Goal: Task Accomplishment & Management: Manage account settings

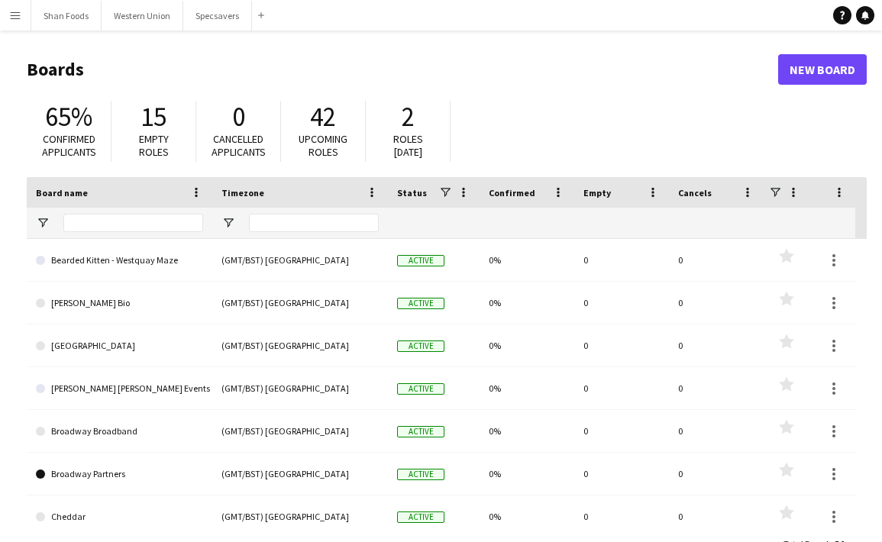
click at [24, 20] on button "Menu" at bounding box center [15, 15] width 31 height 31
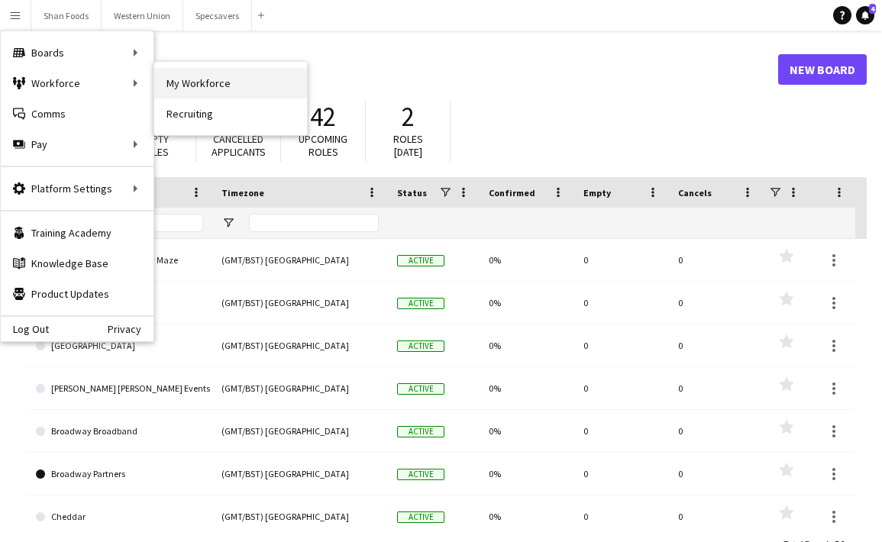
click at [190, 80] on link "My Workforce" at bounding box center [230, 83] width 153 height 31
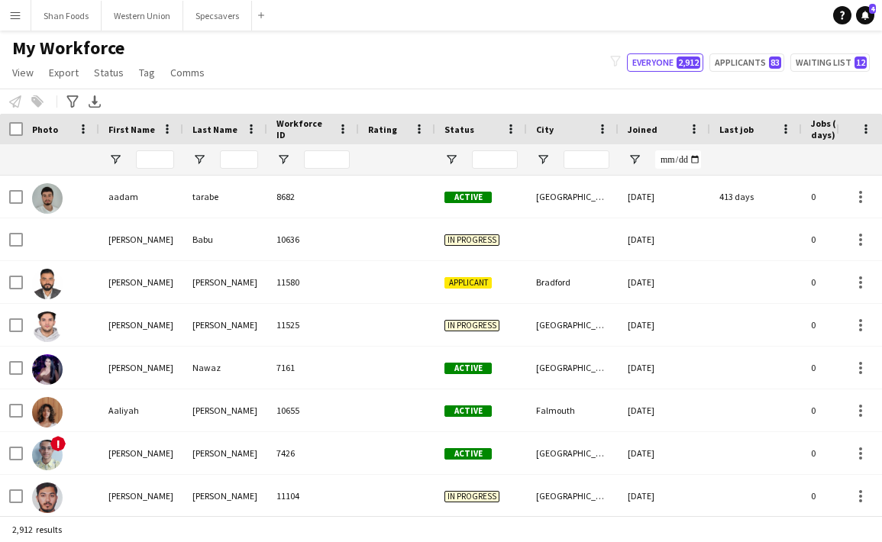
type input "***"
type input "**********"
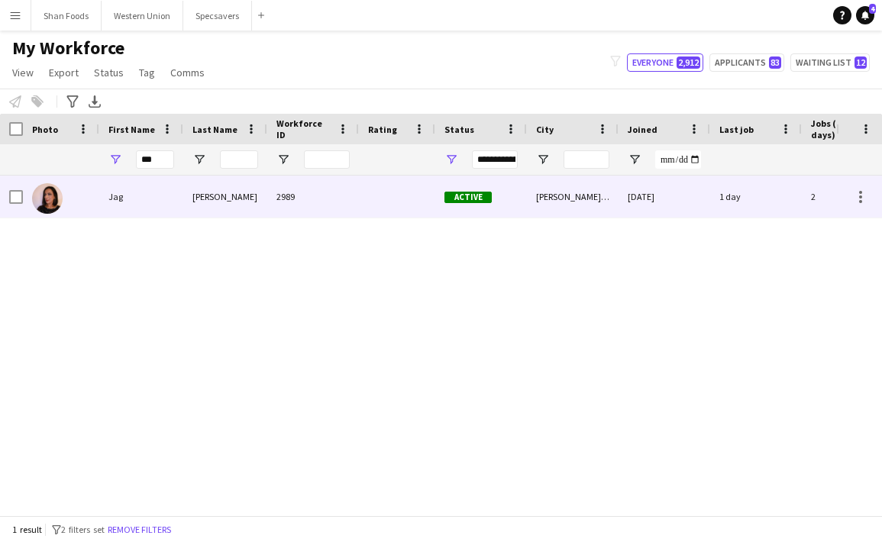
click at [171, 205] on div "Jag" at bounding box center [141, 197] width 84 height 42
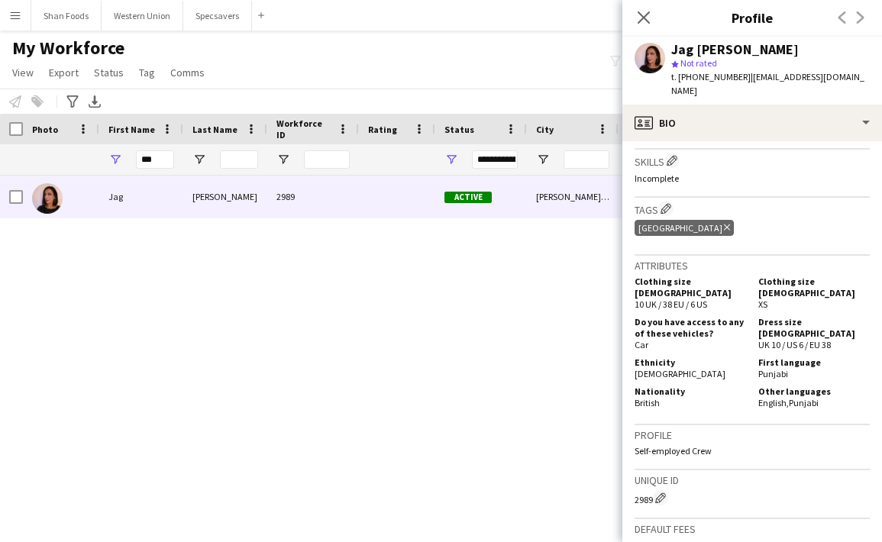
scroll to position [660, 0]
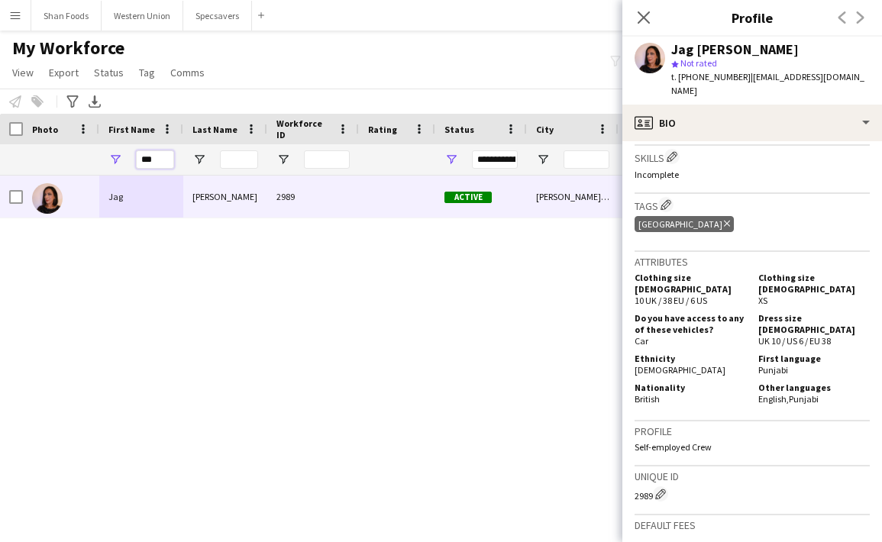
drag, startPoint x: 164, startPoint y: 158, endPoint x: 72, endPoint y: 153, distance: 92.6
click at [71, 153] on div "***" at bounding box center [827, 159] width 1655 height 31
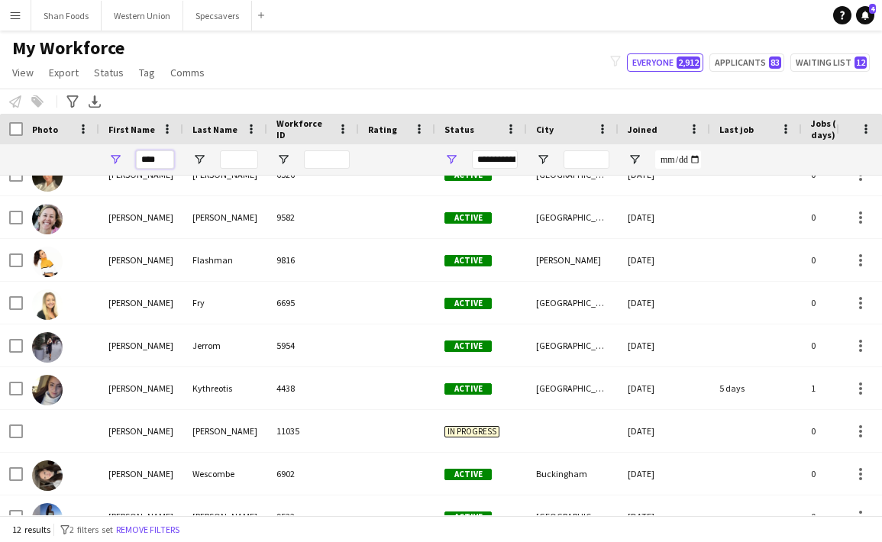
scroll to position [157, 0]
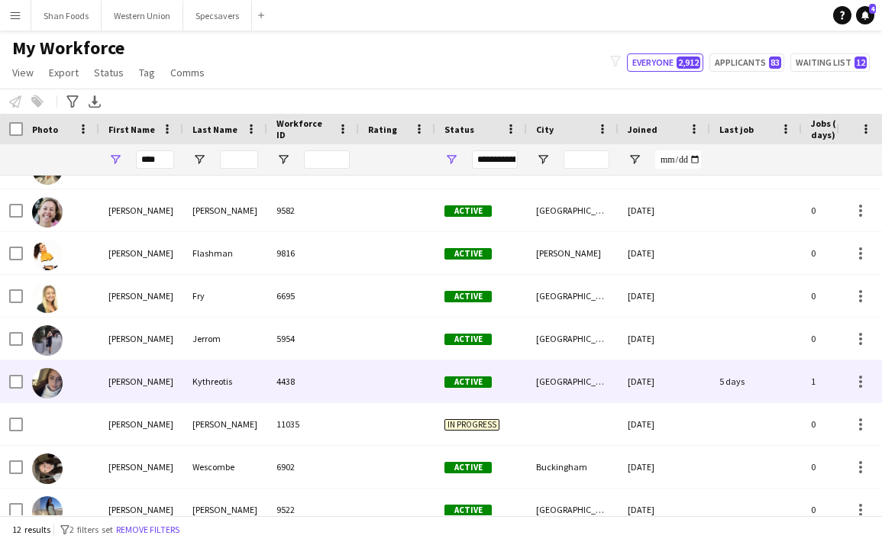
click at [107, 389] on div "[PERSON_NAME]" at bounding box center [141, 381] width 84 height 42
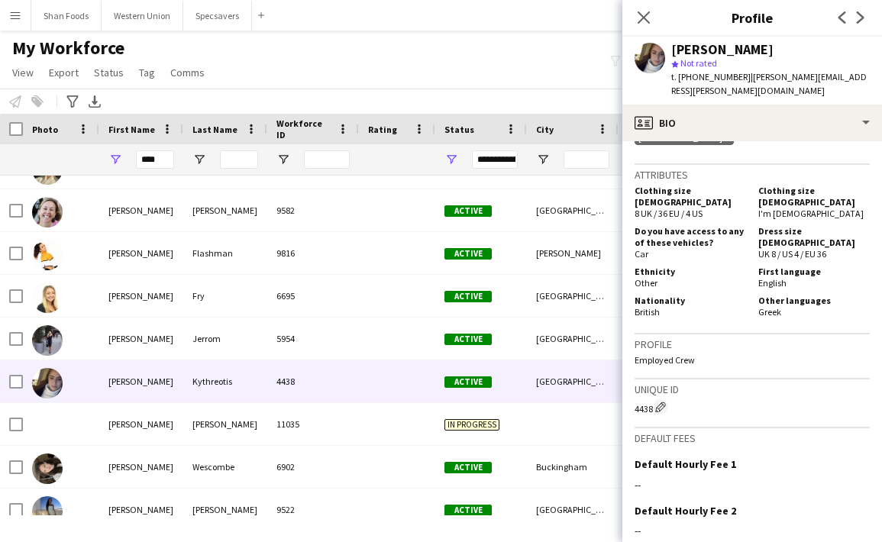
scroll to position [703, 0]
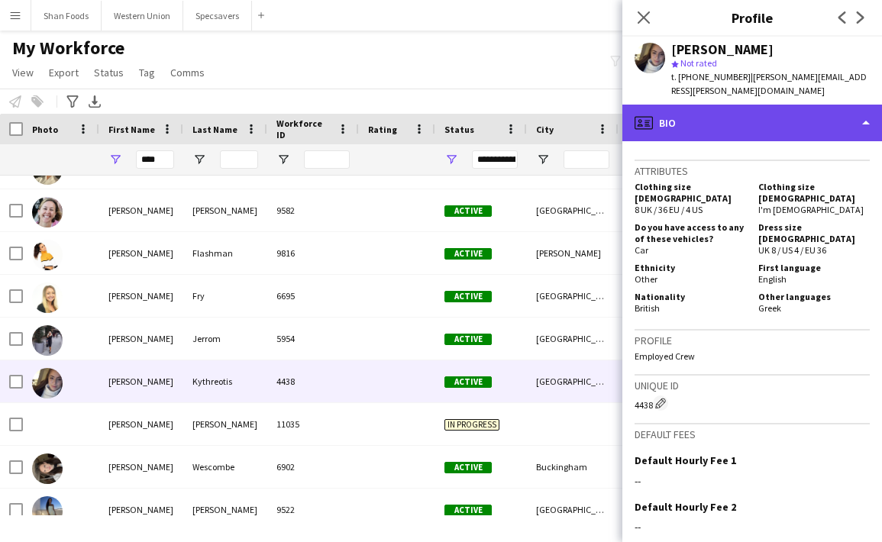
click at [695, 105] on div "profile Bio" at bounding box center [752, 123] width 260 height 37
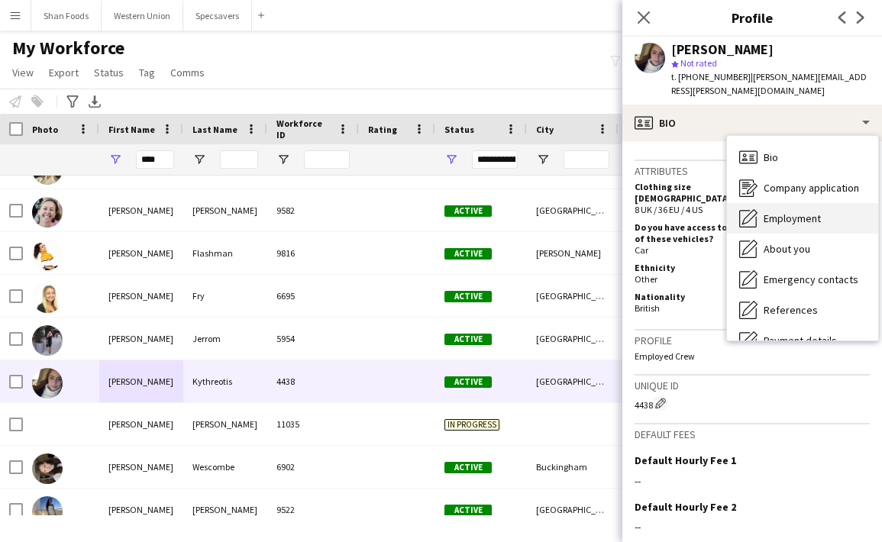
click at [761, 205] on div "Employment Employment" at bounding box center [802, 218] width 151 height 31
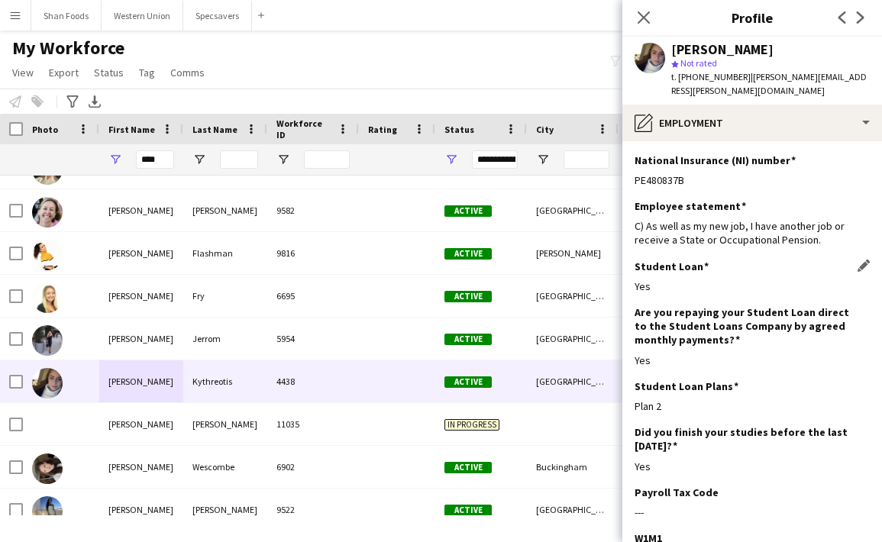
scroll to position [0, 0]
click at [644, 11] on icon "Close pop-in" at bounding box center [643, 17] width 15 height 15
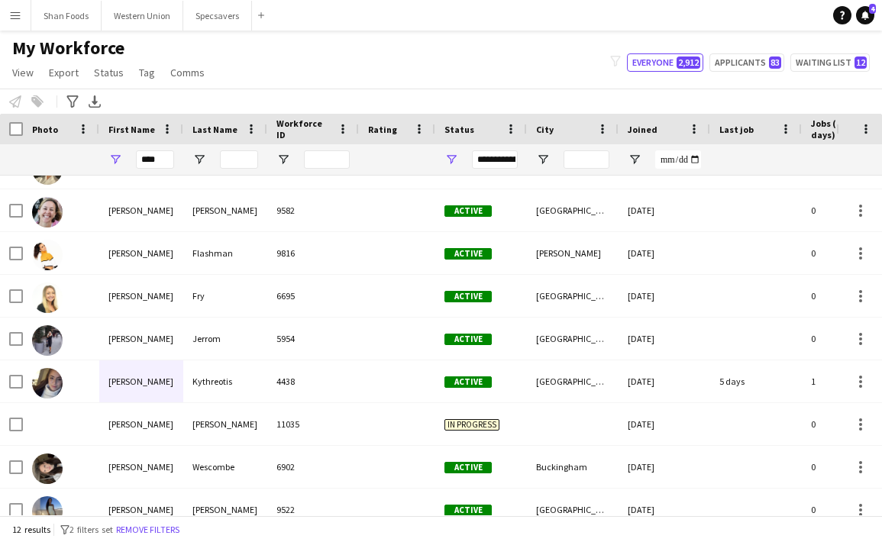
click at [257, 68] on div "My Workforce View Views Default view New view Update view Delete view Edit name…" at bounding box center [441, 63] width 882 height 52
drag, startPoint x: 164, startPoint y: 160, endPoint x: -45, endPoint y: 157, distance: 209.3
click at [0, 157] on html "Menu Boards Boards Boards All jobs Status Workforce Workforce My Workforce Recr…" at bounding box center [441, 271] width 882 height 542
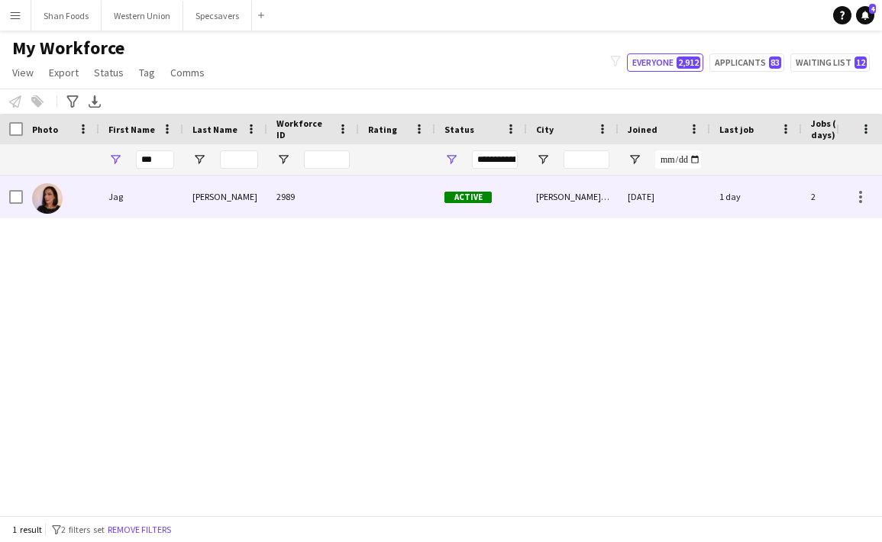
click at [97, 193] on div at bounding box center [61, 197] width 76 height 42
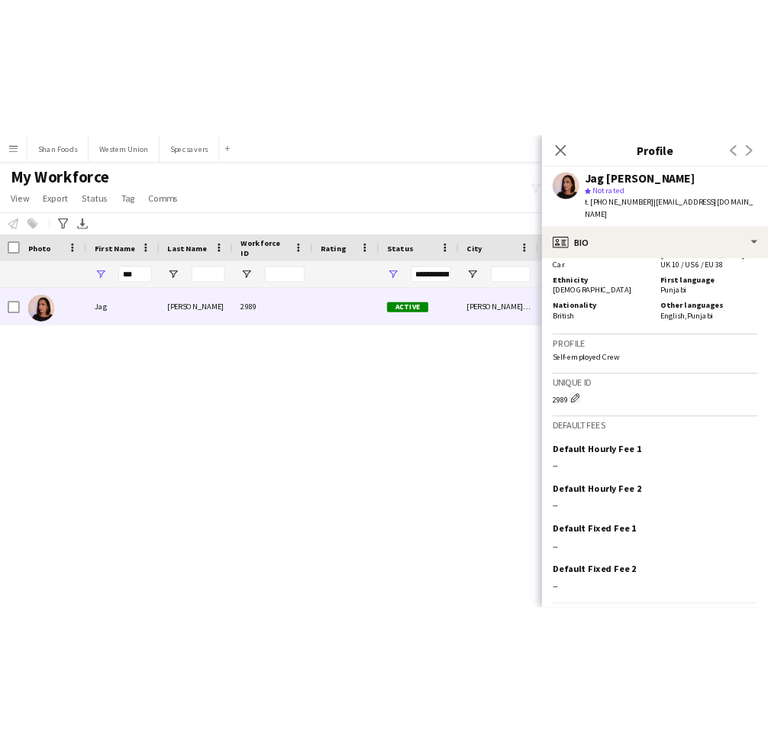
scroll to position [766, 0]
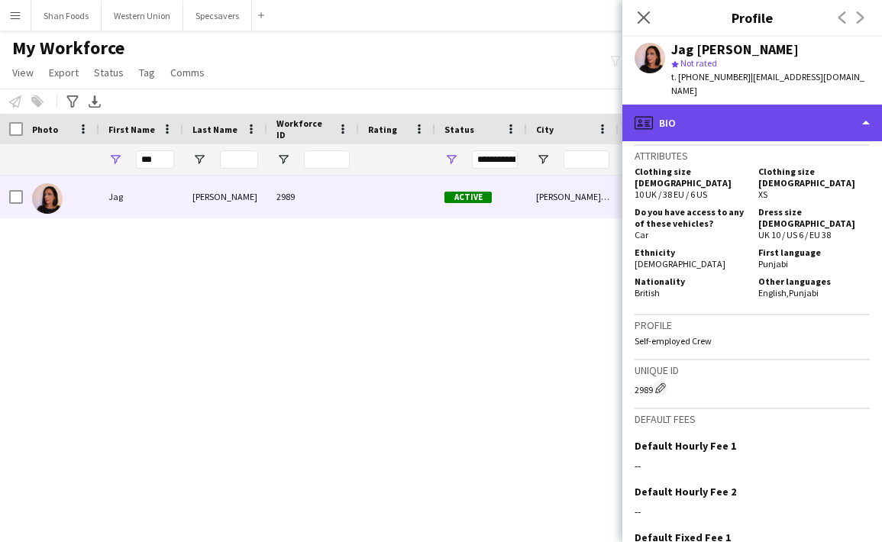
click at [789, 105] on div "profile Bio" at bounding box center [752, 123] width 260 height 37
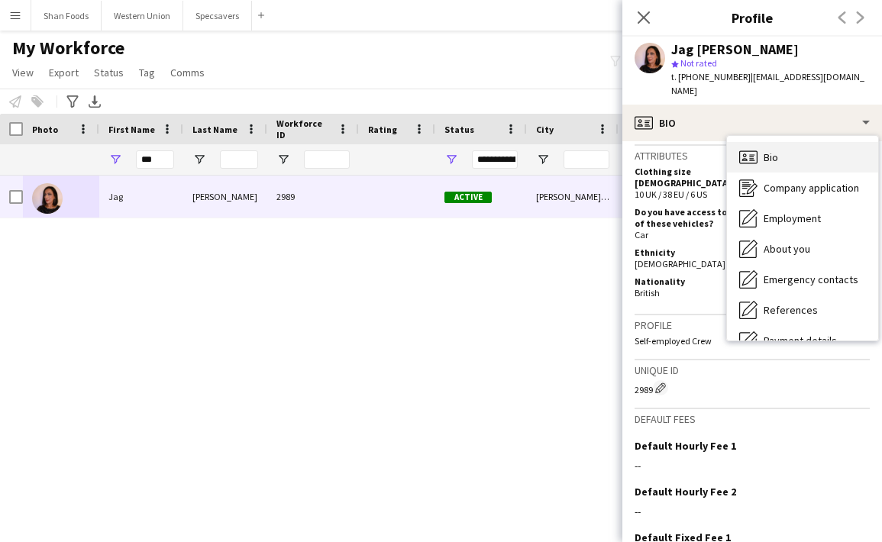
click at [773, 150] on span "Bio" at bounding box center [771, 157] width 15 height 14
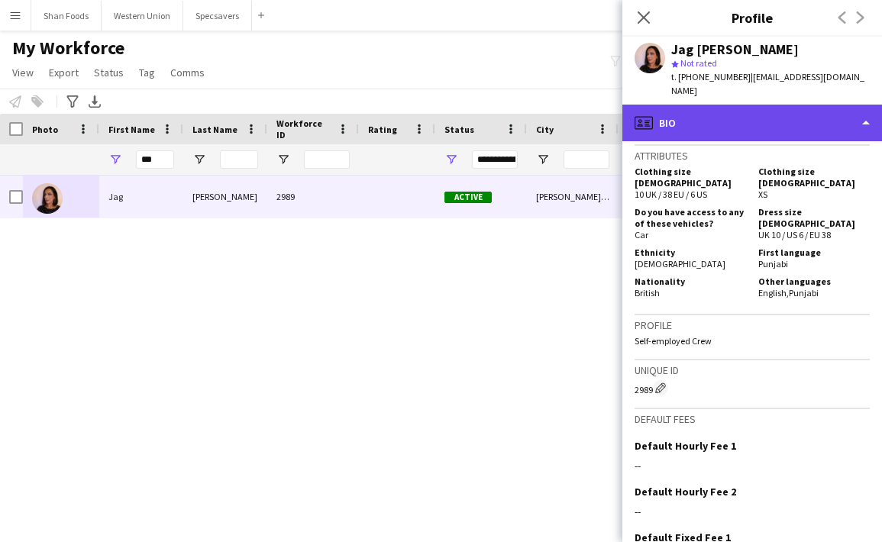
click at [754, 108] on div "profile Bio" at bounding box center [752, 123] width 260 height 37
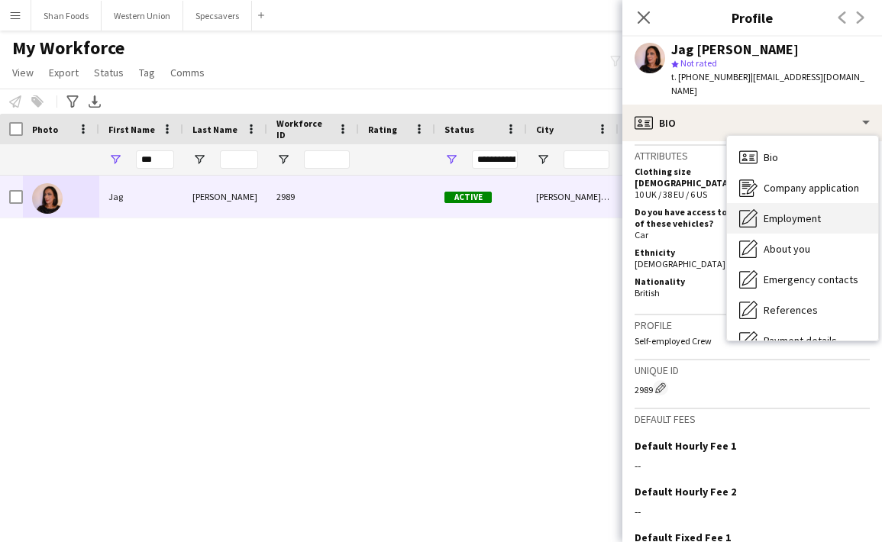
click at [757, 208] on div "Employment Employment" at bounding box center [802, 218] width 151 height 31
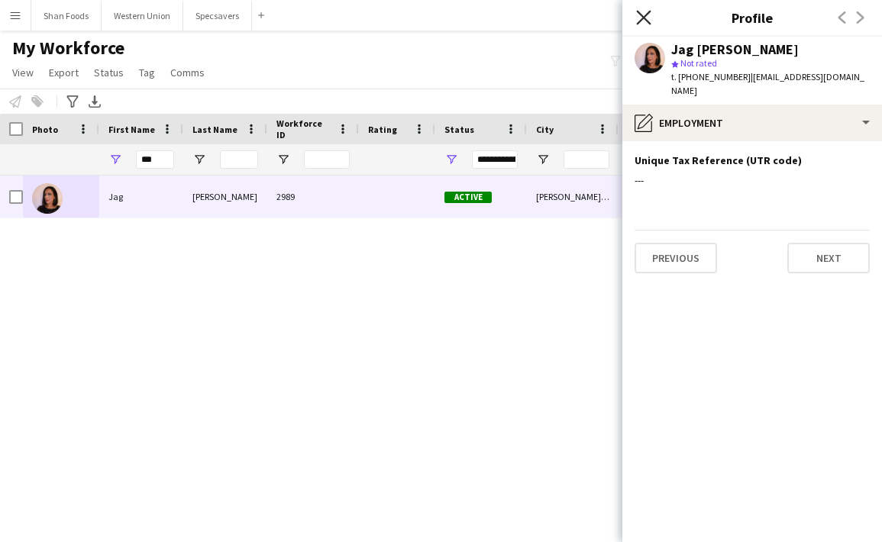
click at [641, 15] on icon at bounding box center [643, 17] width 15 height 15
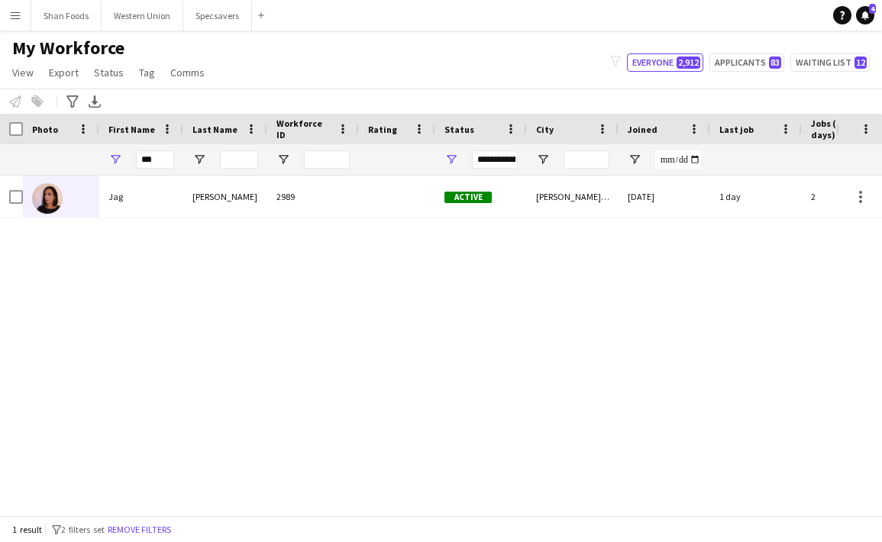
click at [527, 58] on div "My Workforce View Views Default view New view Update view Delete view Edit name…" at bounding box center [441, 63] width 882 height 52
drag, startPoint x: 169, startPoint y: 155, endPoint x: -5, endPoint y: 153, distance: 174.1
click at [0, 153] on html "Menu Boards Boards Boards All jobs Status Workforce Workforce My Workforce Recr…" at bounding box center [441, 271] width 882 height 542
type input "*"
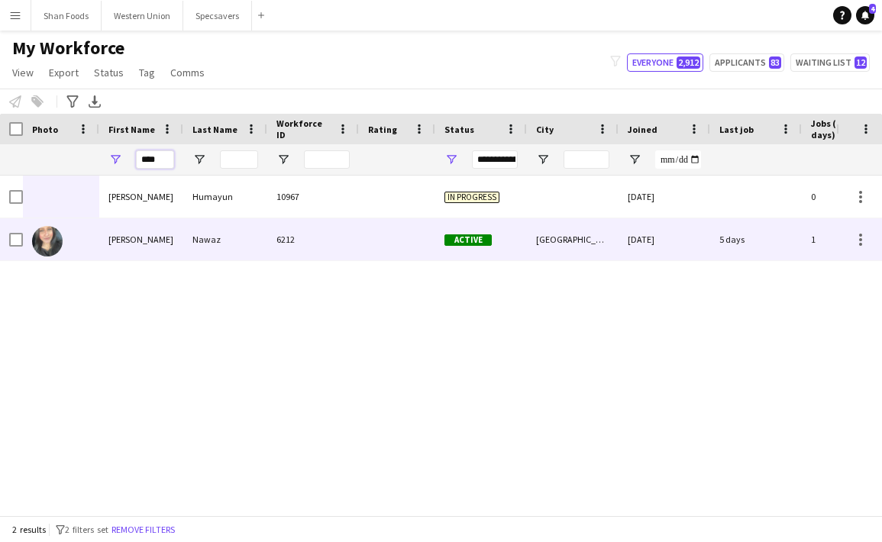
type input "****"
click at [99, 260] on div "[PERSON_NAME]" at bounding box center [141, 239] width 84 height 42
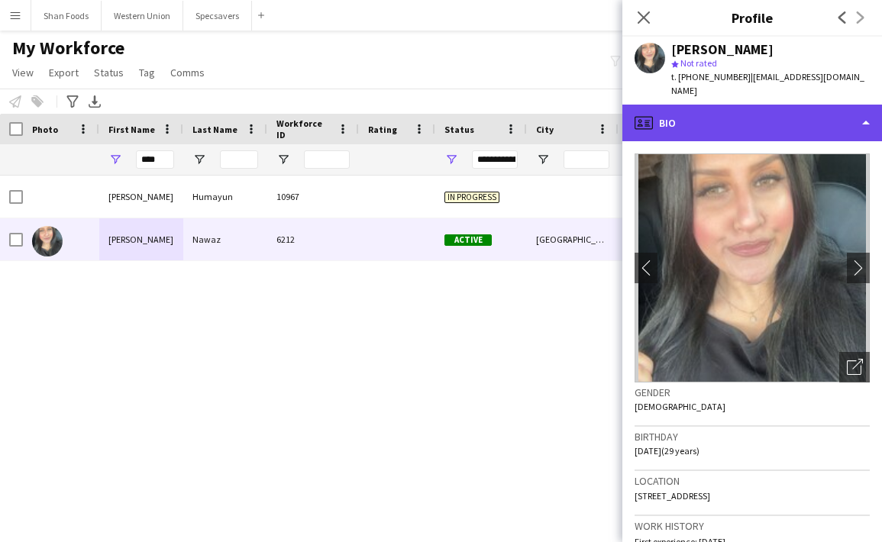
click at [717, 117] on div "profile Bio" at bounding box center [752, 123] width 260 height 37
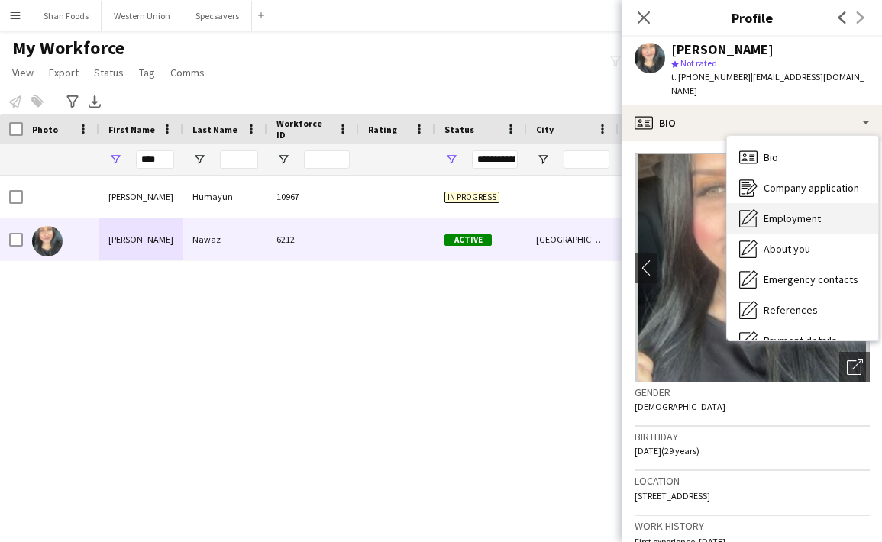
click at [745, 210] on icon "Employment" at bounding box center [748, 218] width 18 height 18
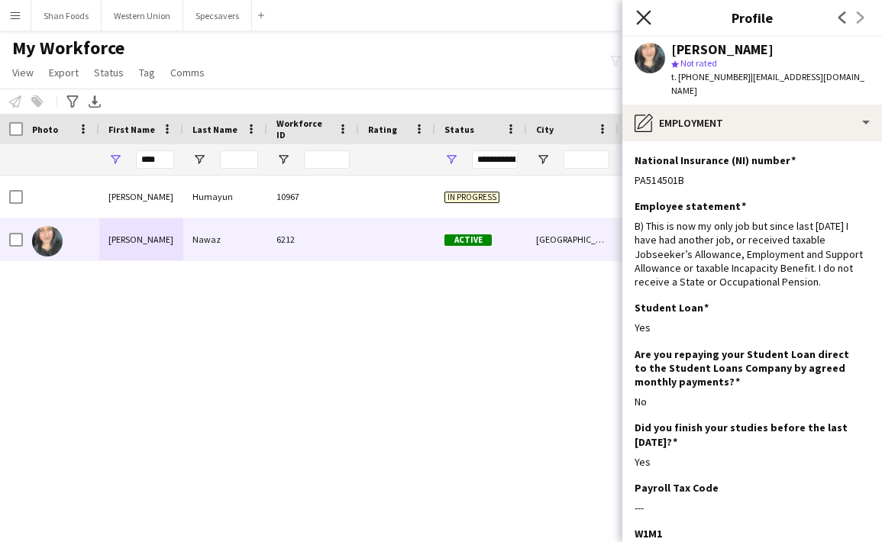
click at [648, 21] on icon at bounding box center [643, 17] width 15 height 15
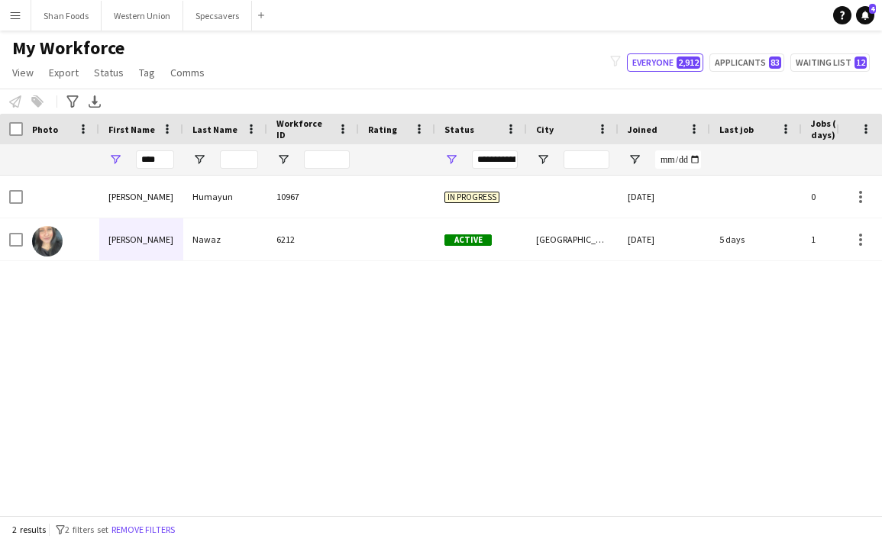
click at [393, 90] on div "Notify workforce Add to tag Select at least one crew to tag him or her. Advance…" at bounding box center [441, 101] width 882 height 25
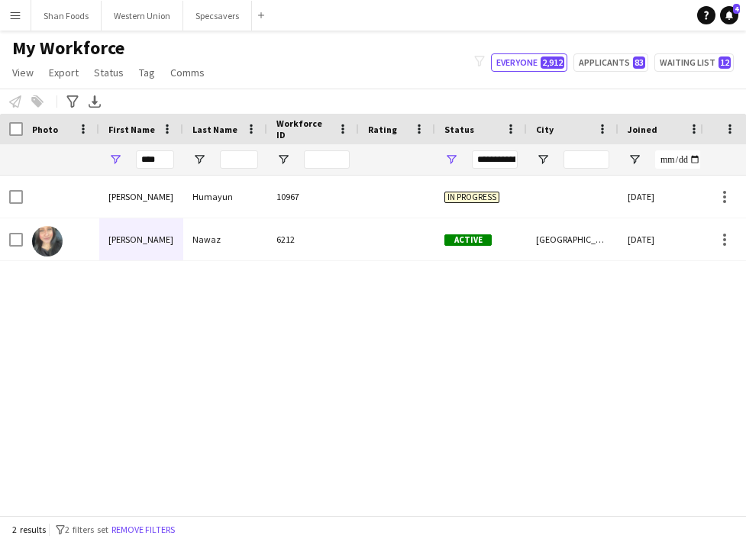
click at [301, 541] on div "2 results filter-1 2 filters set Remove filters" at bounding box center [373, 529] width 746 height 26
